Goal: Check status: Verify the current state of an ongoing process or item

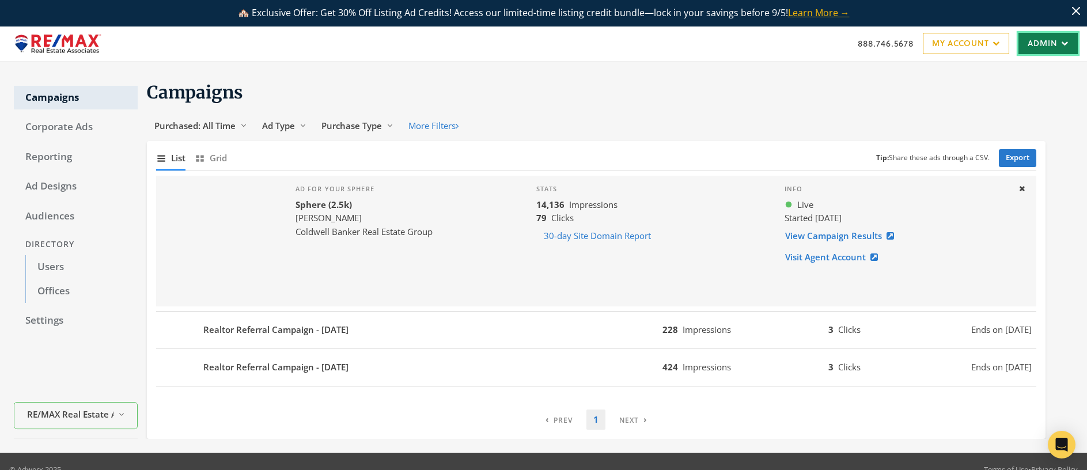
click at [1048, 41] on link "Admin" at bounding box center [1048, 43] width 59 height 21
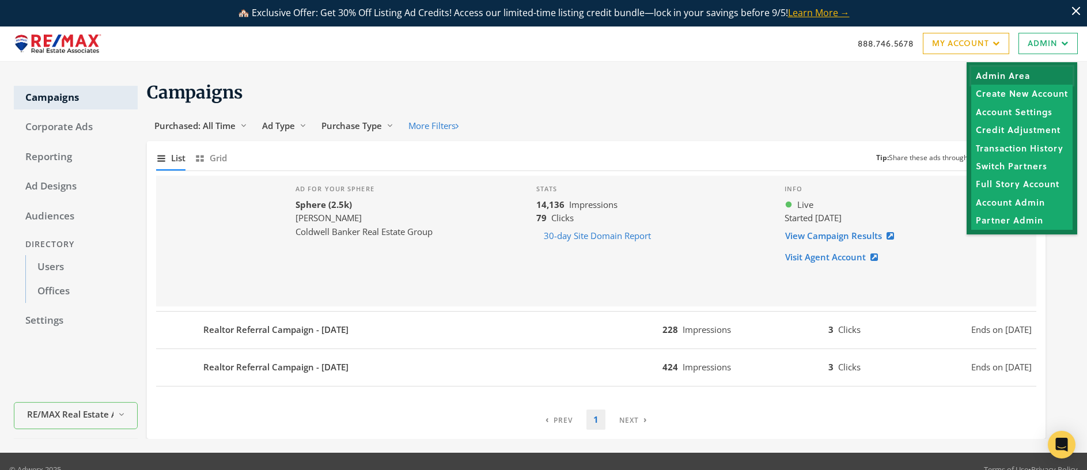
click at [1017, 74] on link "Admin Area" at bounding box center [1022, 76] width 101 height 18
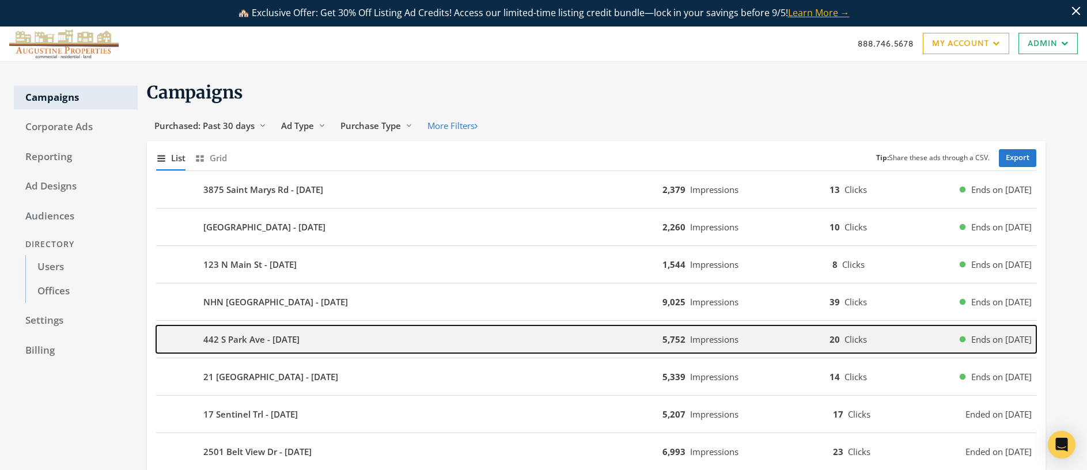
click at [229, 344] on b "442 S Park Ave - 2025-08-22" at bounding box center [251, 339] width 96 height 13
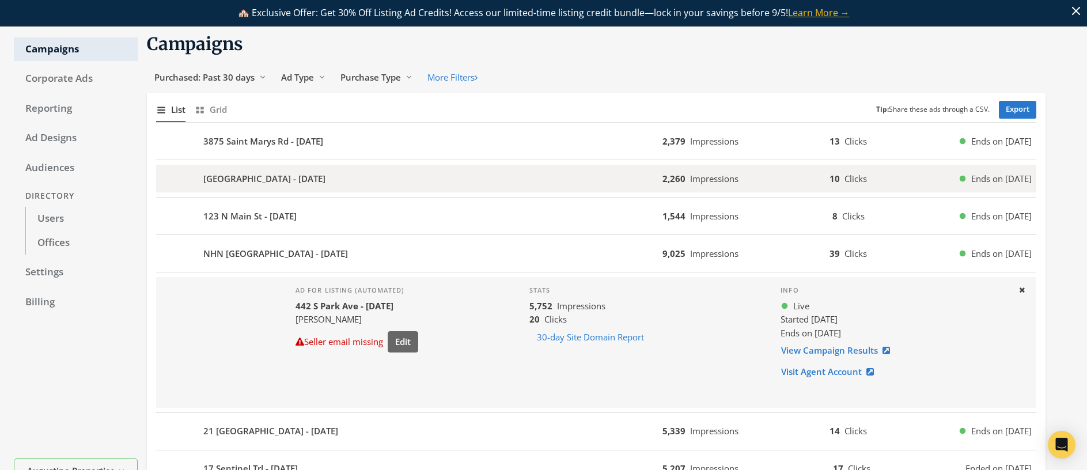
scroll to position [65, 0]
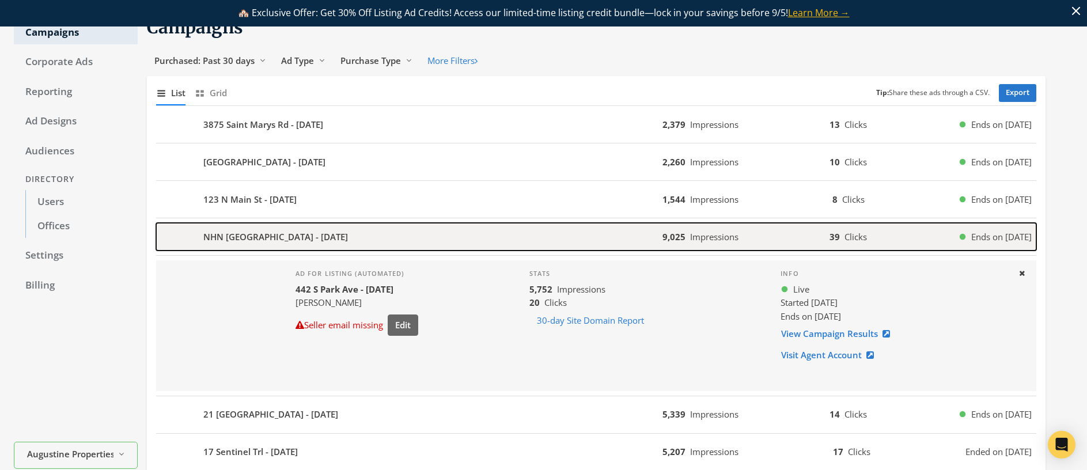
click at [441, 237] on div "NHN Little Wolf Creek Road - 2025-08-22" at bounding box center [409, 237] width 507 height 28
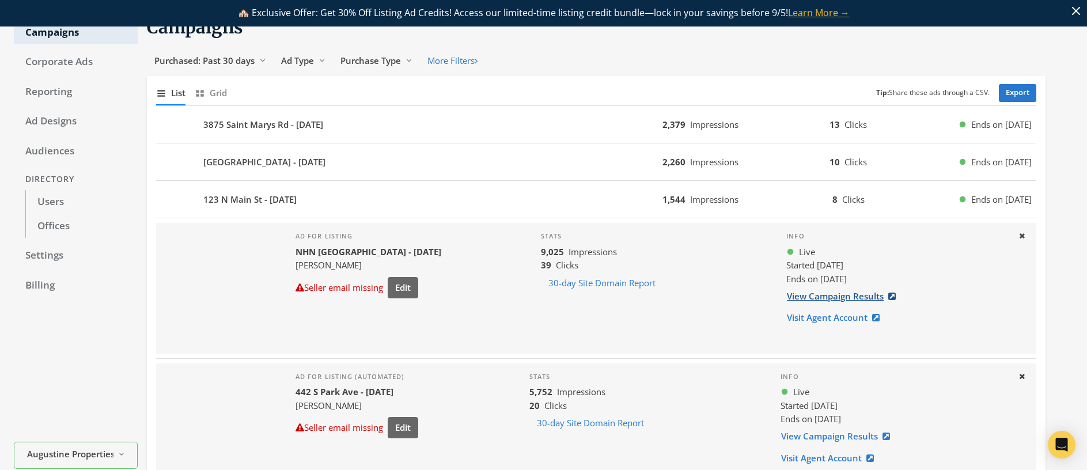
click at [836, 299] on link "View Campaign Results" at bounding box center [845, 296] width 117 height 21
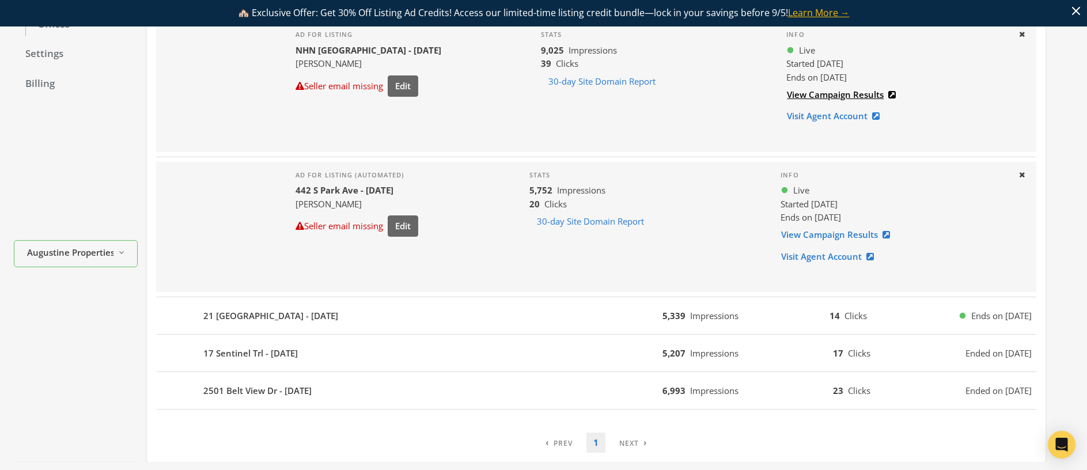
scroll to position [307, 0]
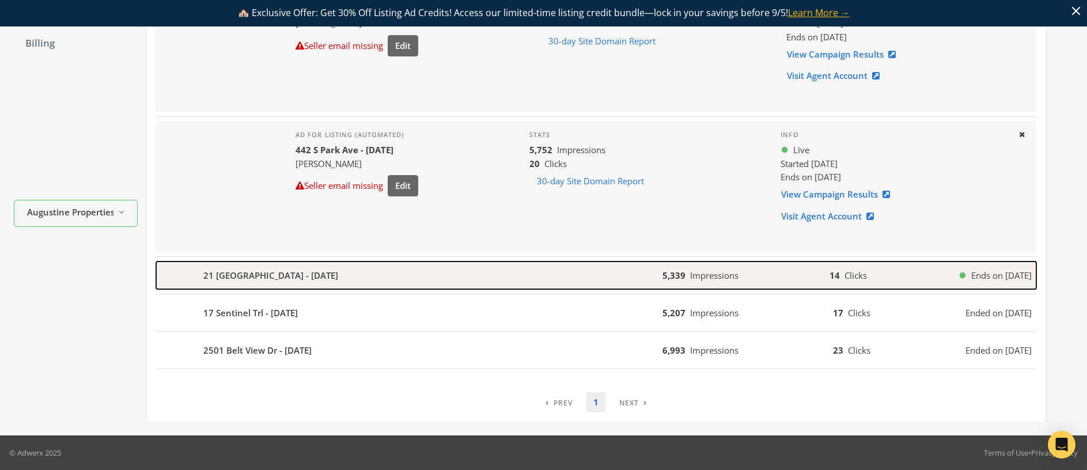
click at [399, 275] on div "21 Mansfield Loop - 2025-08-22" at bounding box center [409, 276] width 507 height 28
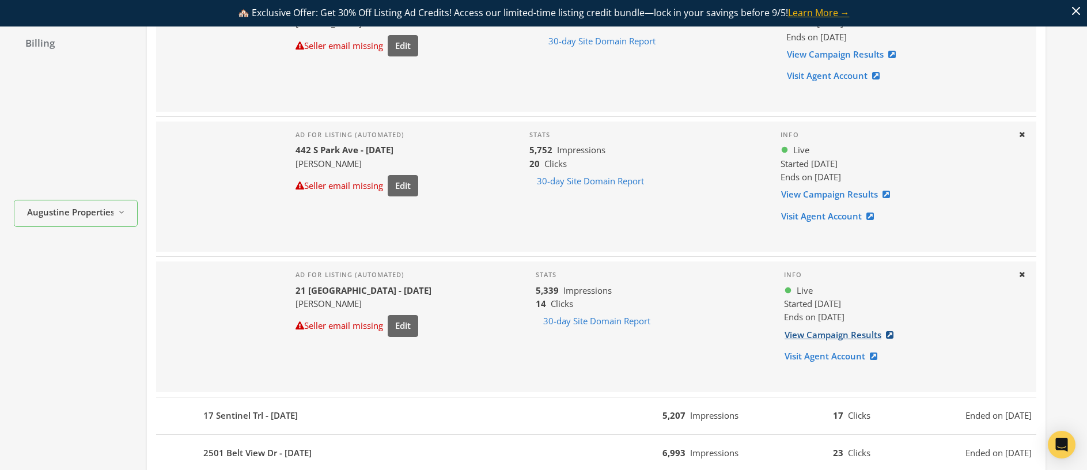
click at [834, 338] on link "View Campaign Results" at bounding box center [842, 334] width 117 height 21
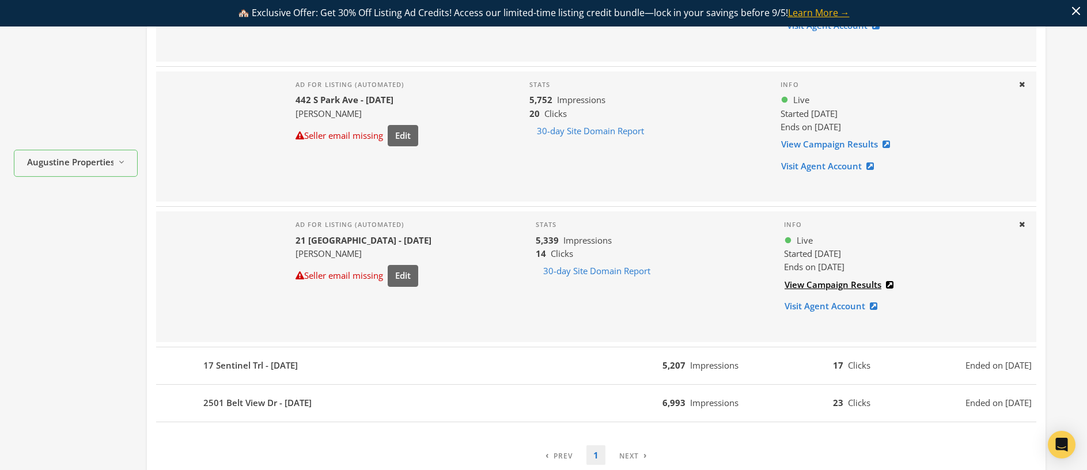
scroll to position [408, 0]
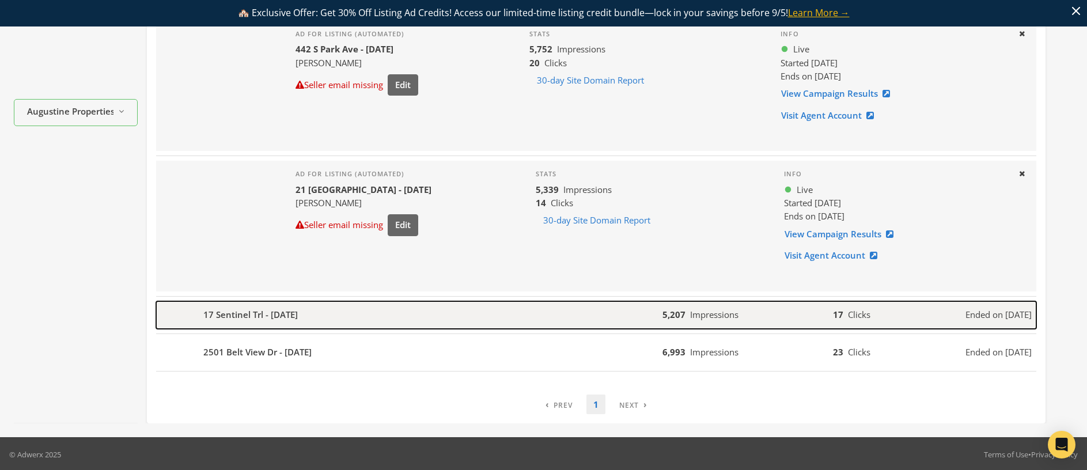
click at [360, 320] on div "17 Sentinel Trl - 2025-08-14" at bounding box center [409, 315] width 507 height 28
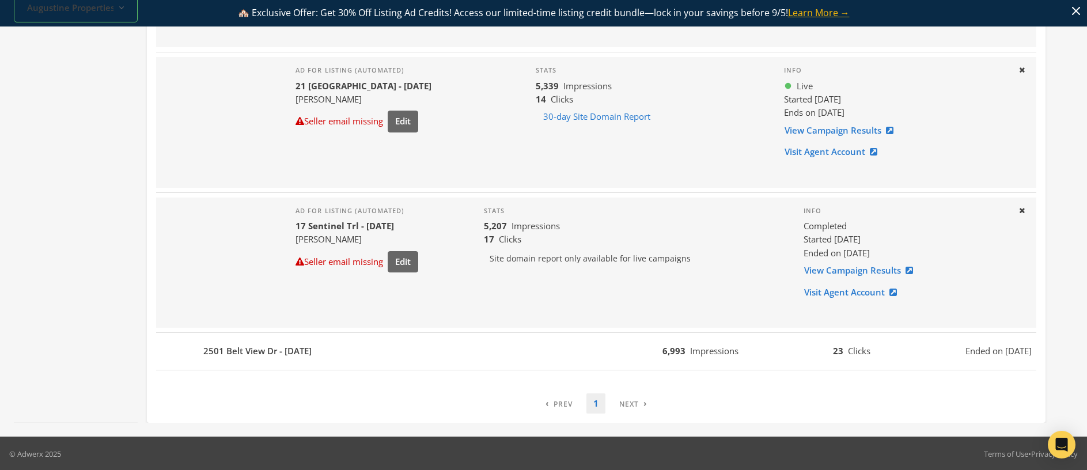
scroll to position [513, 0]
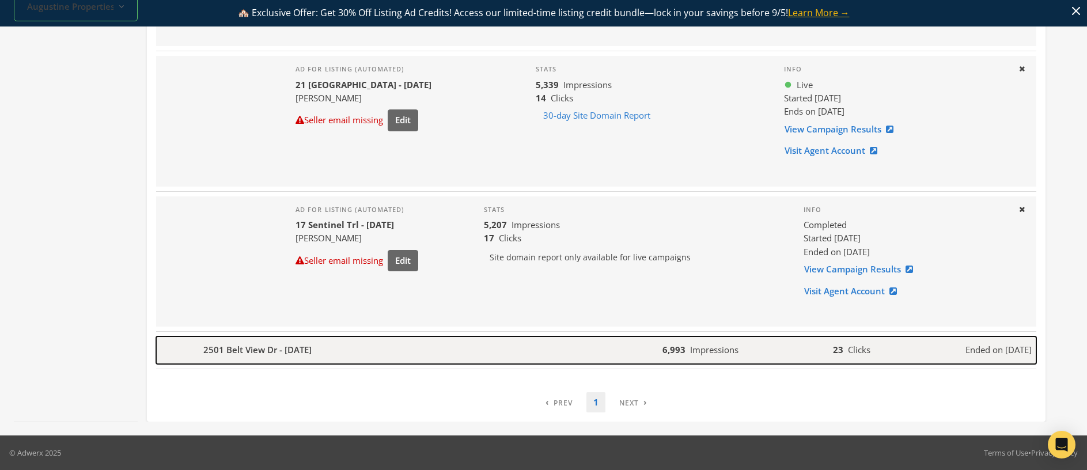
click at [560, 343] on div "2501 Belt View Dr - 2025-08-13" at bounding box center [409, 351] width 507 height 28
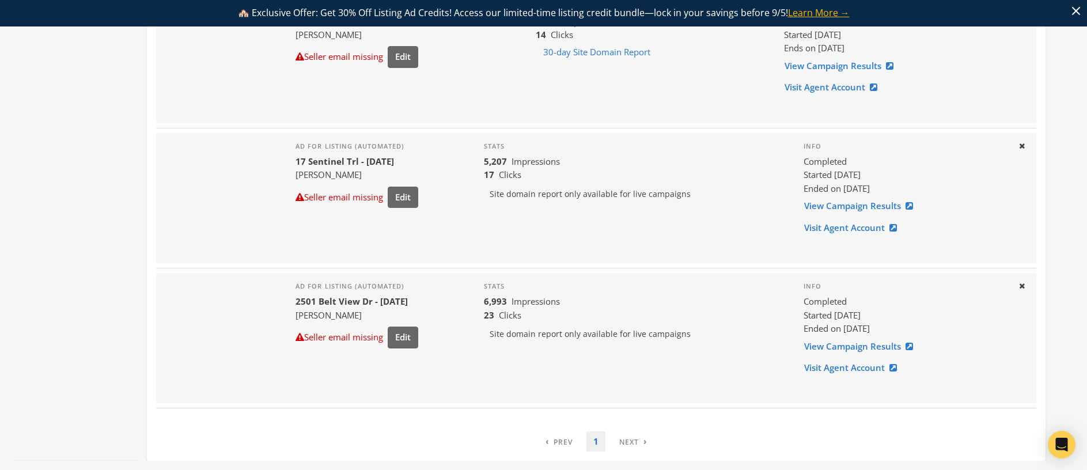
scroll to position [583, 0]
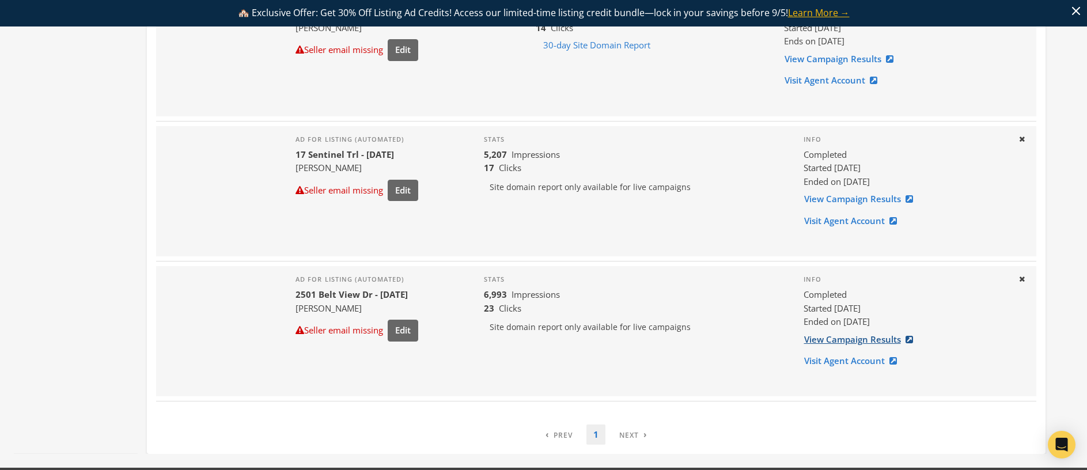
click at [882, 338] on link "View Campaign Results" at bounding box center [862, 339] width 117 height 21
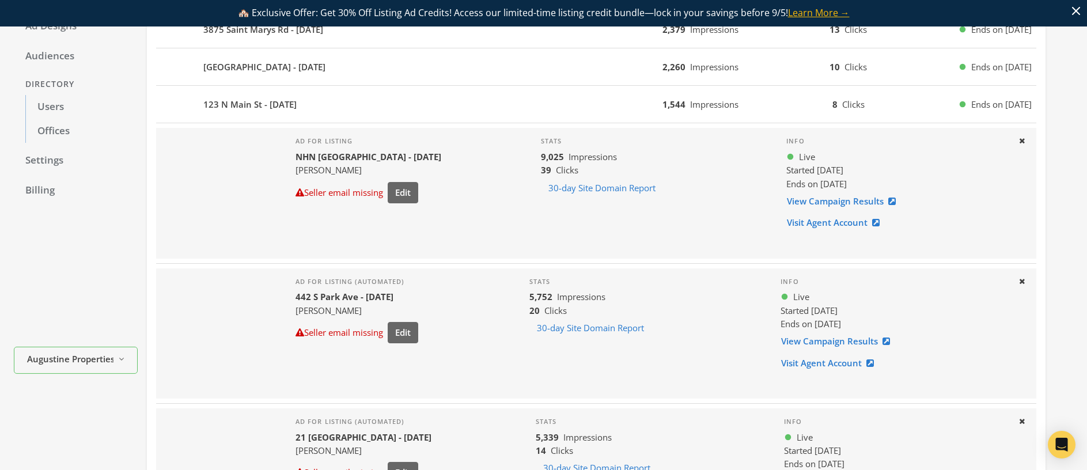
scroll to position [163, 0]
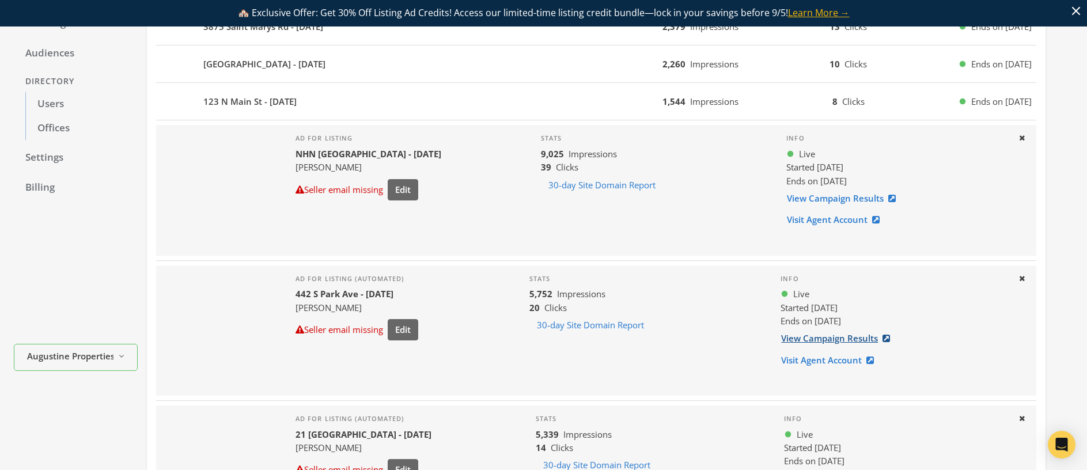
click at [812, 342] on link "View Campaign Results" at bounding box center [839, 338] width 117 height 21
click at [222, 313] on div at bounding box center [221, 331] width 130 height 130
click at [841, 337] on link "View Campaign Results" at bounding box center [839, 338] width 117 height 21
